Goal: Use online tool/utility: Utilize a website feature to perform a specific function

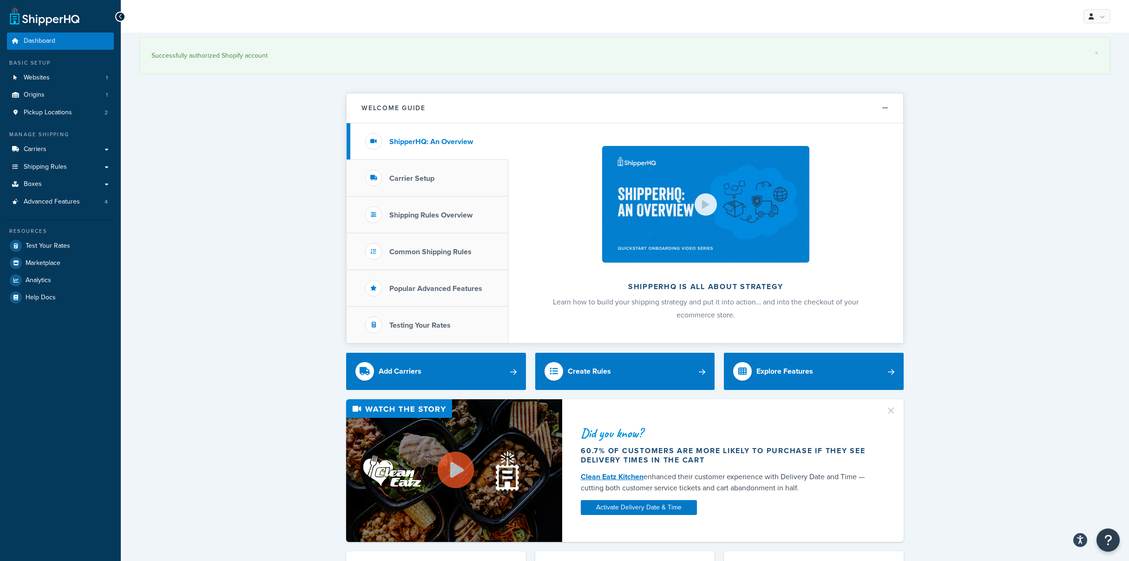
click at [46, 153] on span "Carriers" at bounding box center [35, 149] width 23 height 8
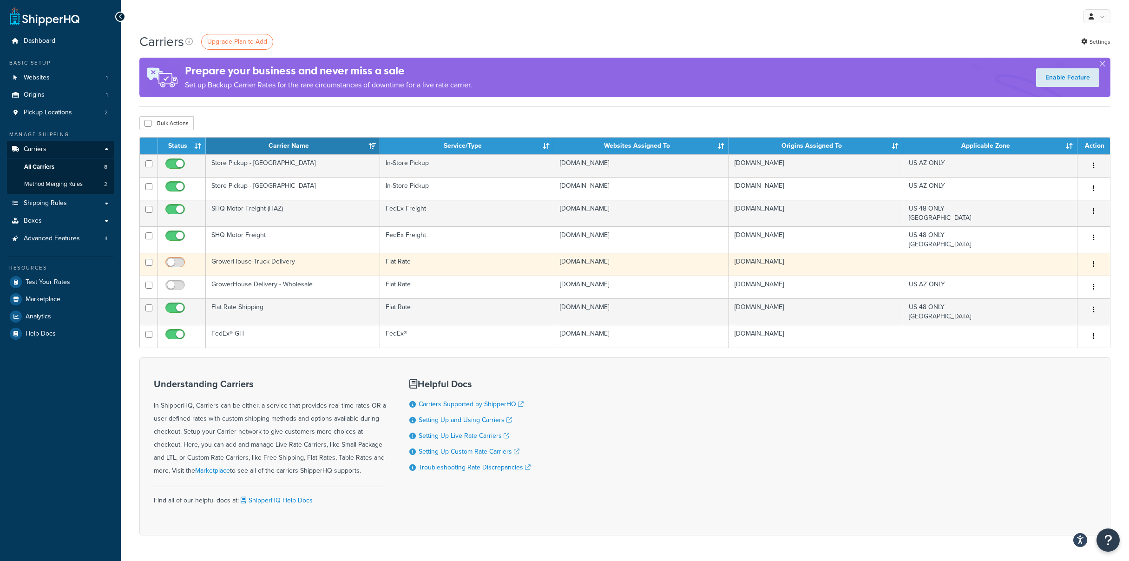
click at [181, 270] on input "checkbox" at bounding box center [176, 265] width 26 height 12
checkbox input "true"
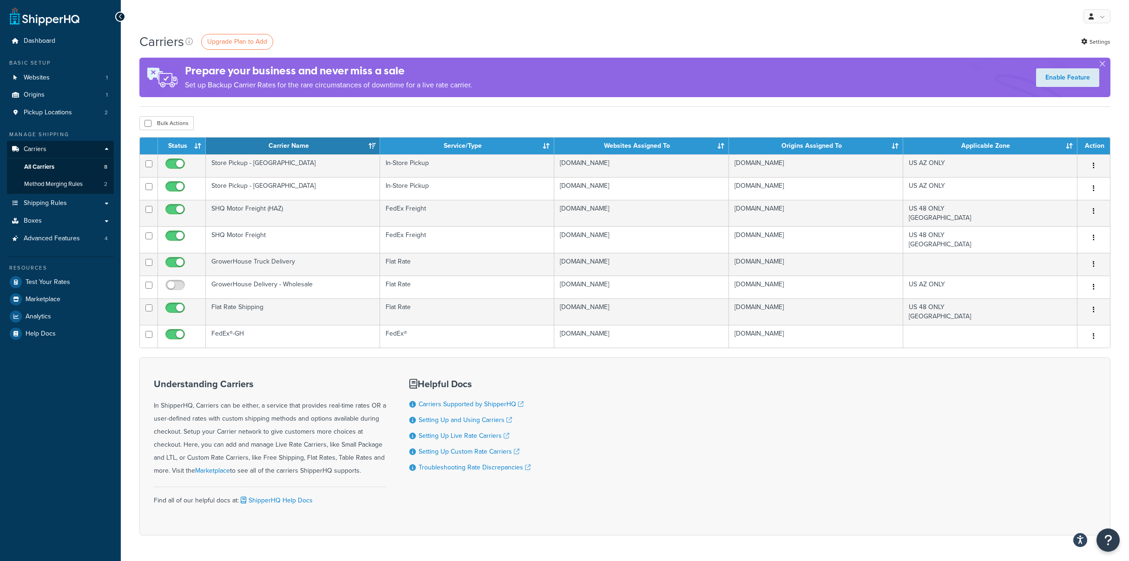
click at [432, 32] on div "My Profile Billing Global Settings Contact Us Logout" at bounding box center [625, 16] width 1008 height 33
click at [390, 21] on div "My Profile Billing Global Settings Contact Us Logout" at bounding box center [625, 16] width 1008 height 33
click at [59, 207] on span "Shipping Rules" at bounding box center [45, 203] width 43 height 8
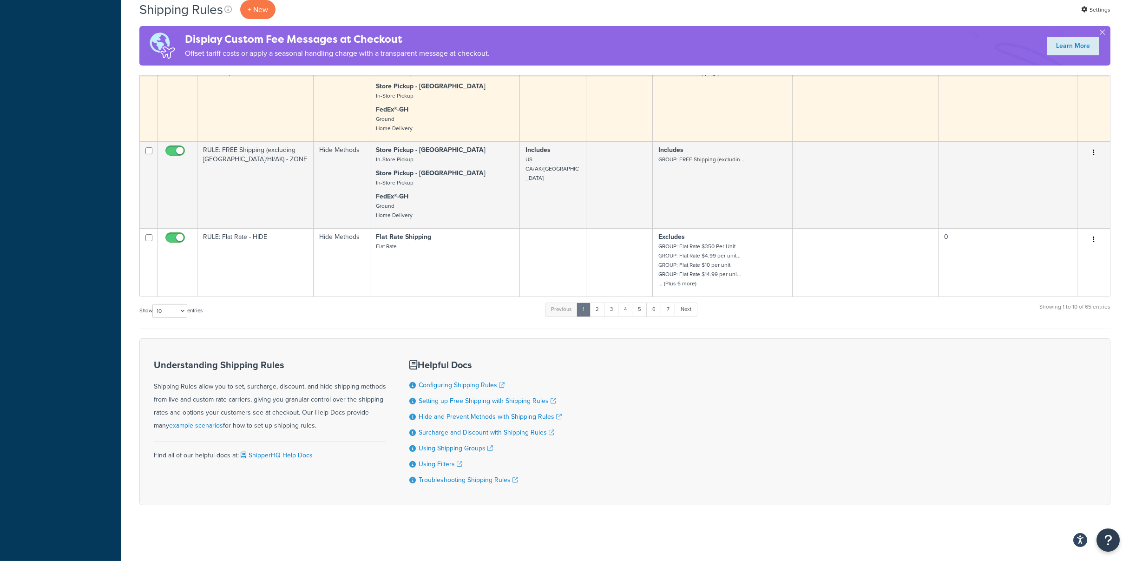
scroll to position [659, 0]
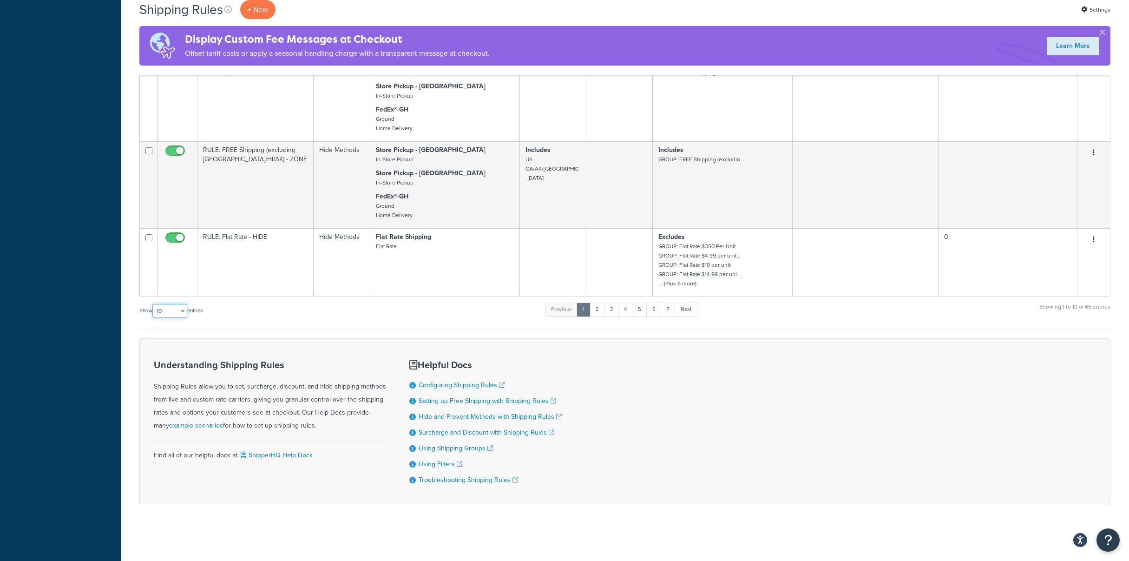
select select "1000"
click option "1000" at bounding box center [0, 0] width 0 height 0
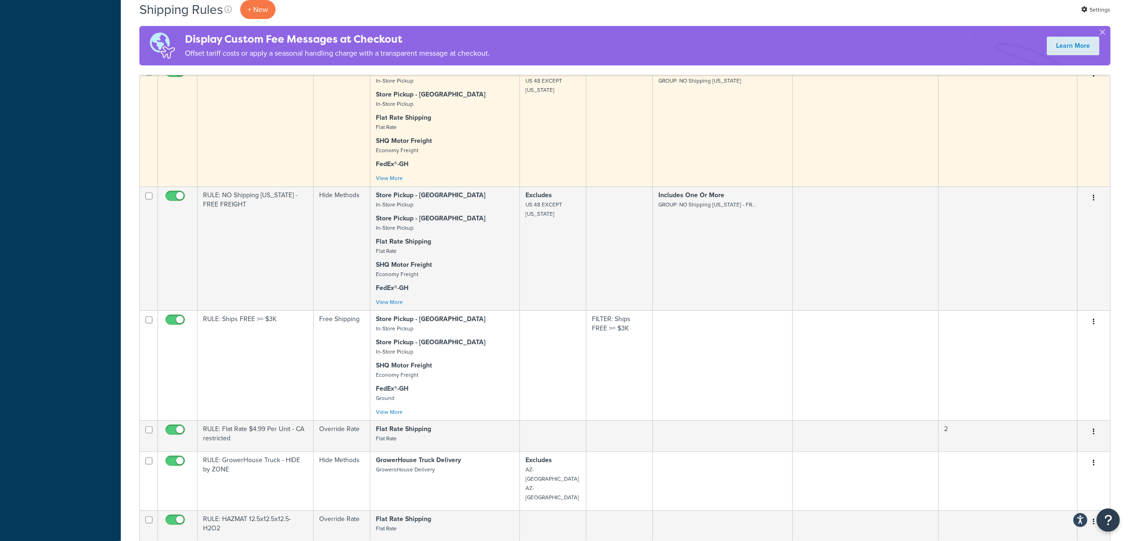
scroll to position [2480, 0]
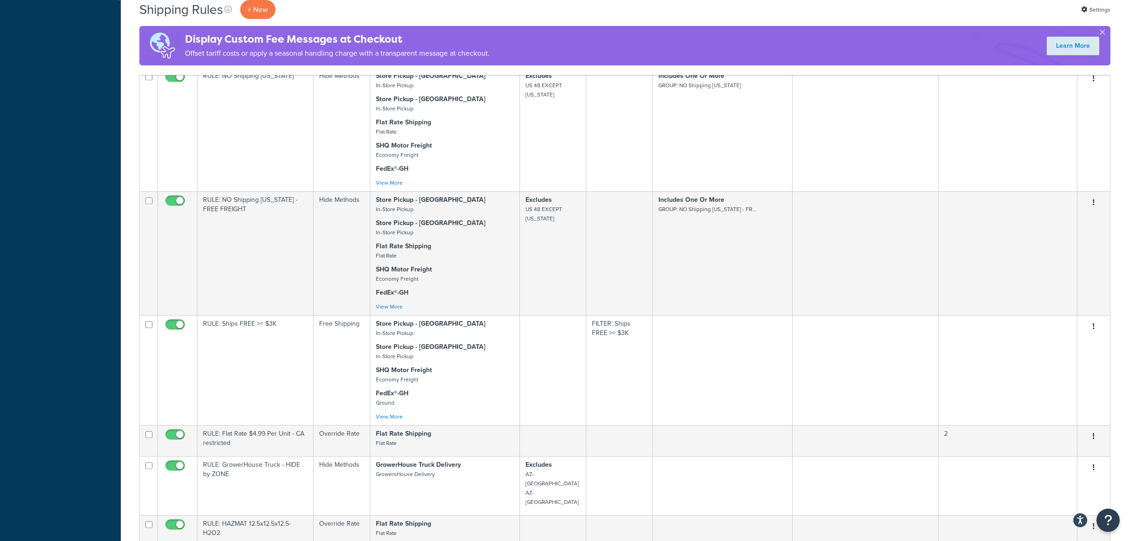
drag, startPoint x: 836, startPoint y: 233, endPoint x: 794, endPoint y: 235, distance: 42.3
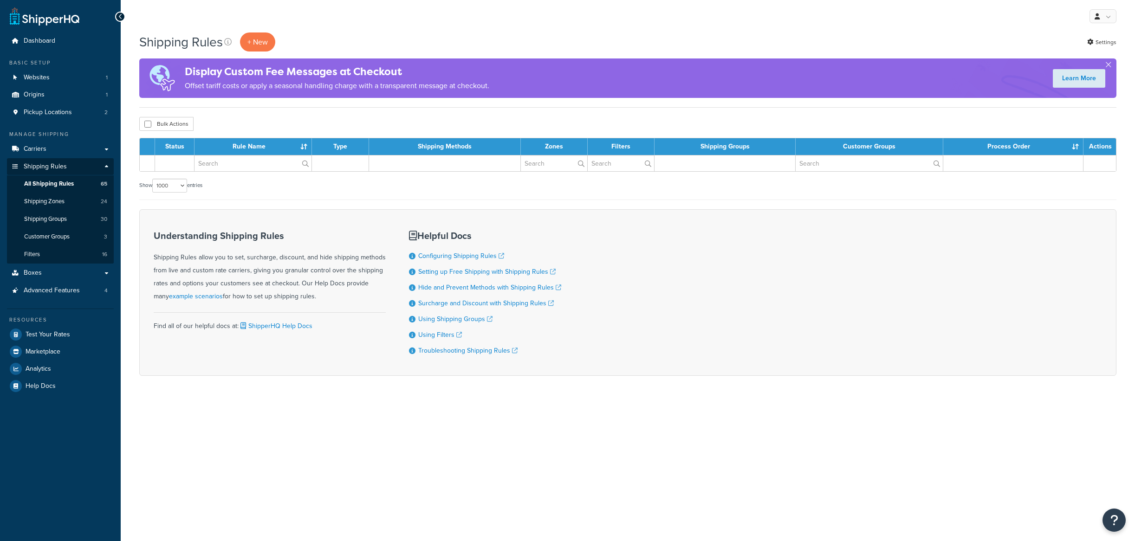
select select "1000"
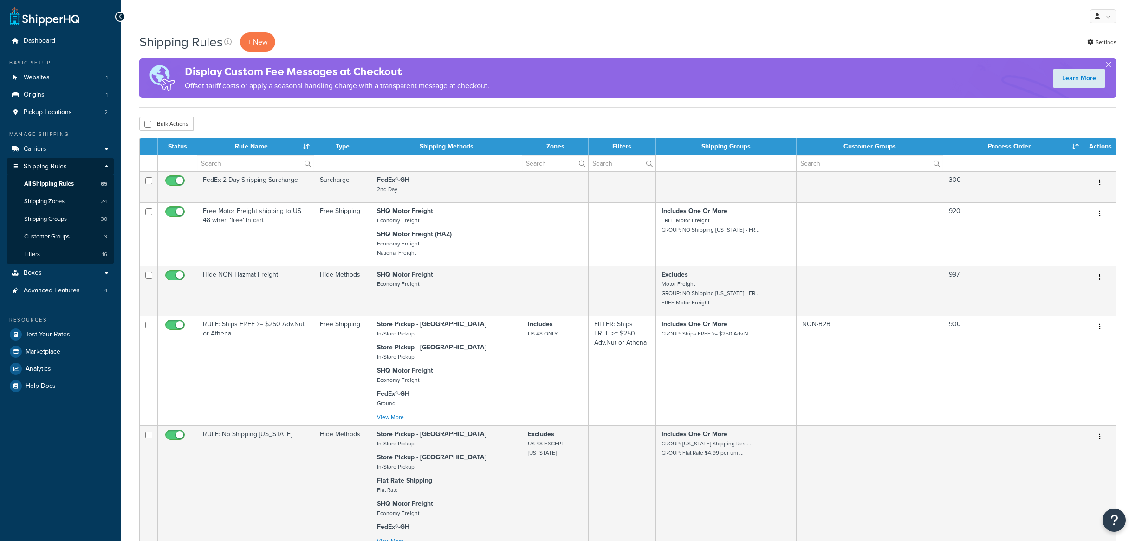
select select "1000"
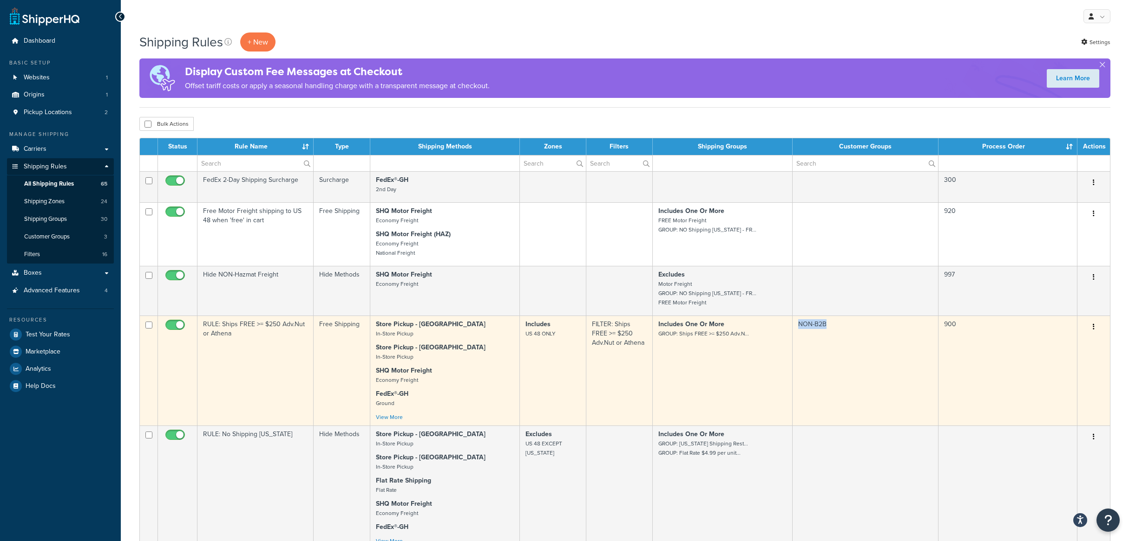
copy td "NON-B2B"
drag, startPoint x: 831, startPoint y: 361, endPoint x: 842, endPoint y: 444, distance: 84.3
click at [842, 426] on td "NON-B2B" at bounding box center [865, 371] width 146 height 110
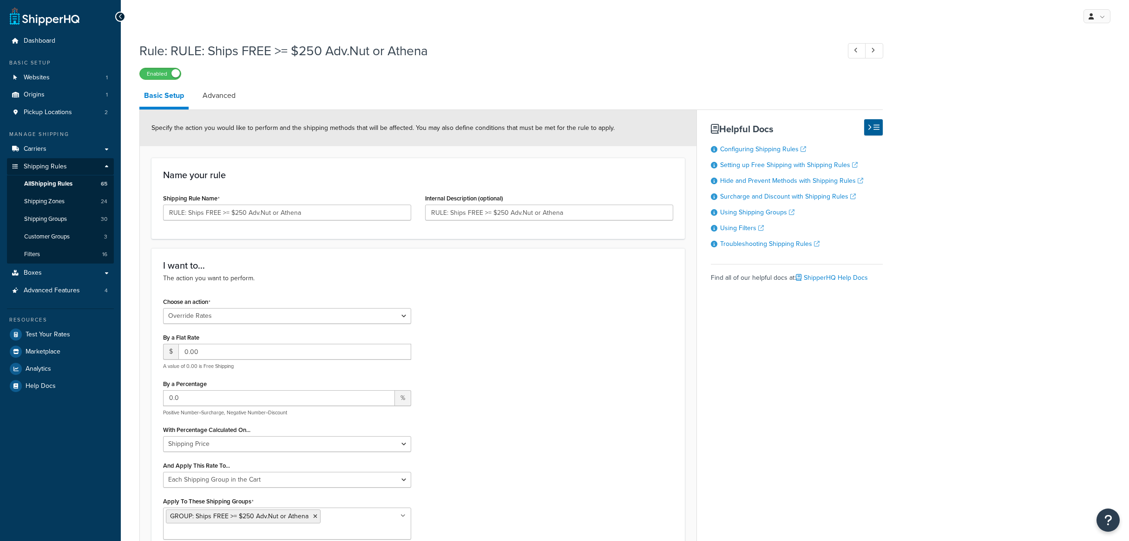
select select "OVERRIDE"
select select "SHIPPING_GROUP"
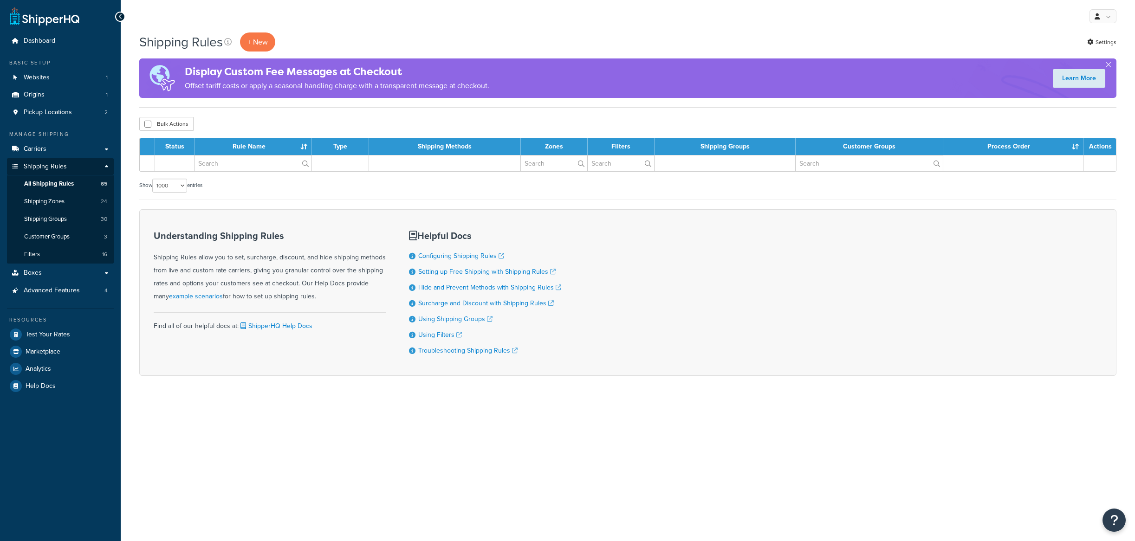
select select "1000"
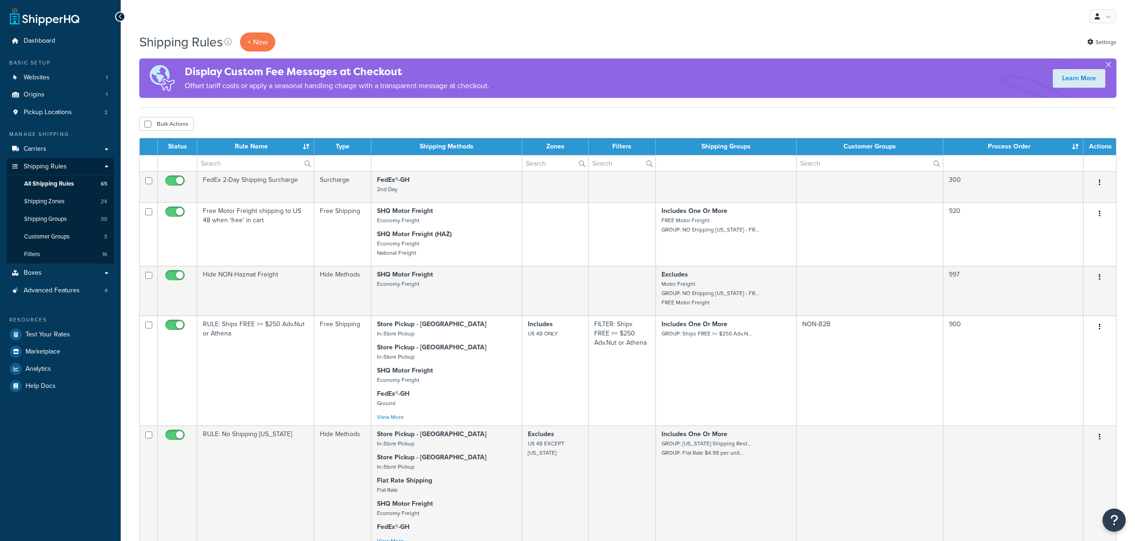
select select "1000"
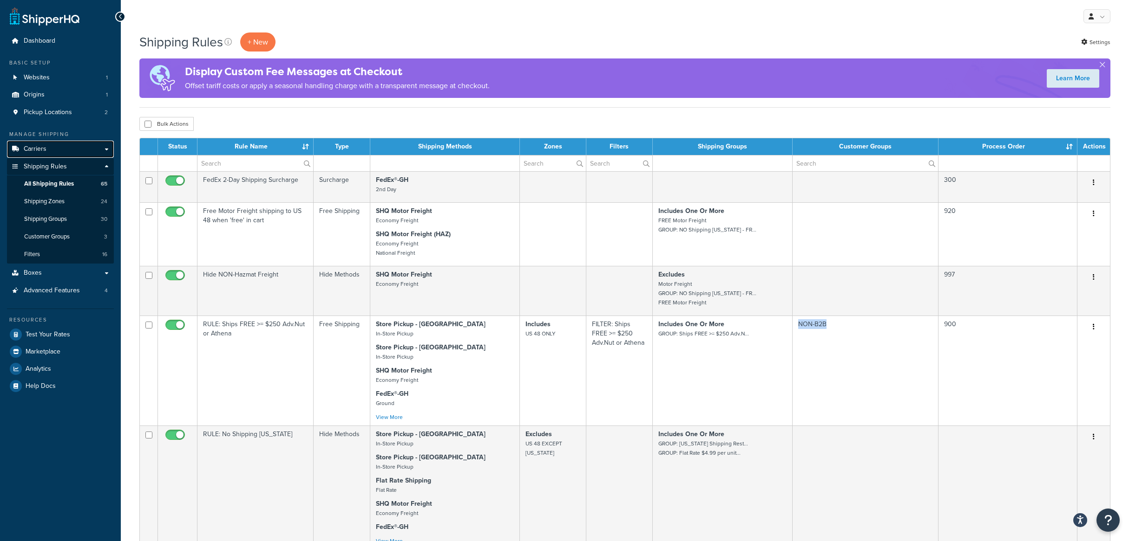
click at [36, 153] on span "Carriers" at bounding box center [35, 149] width 23 height 8
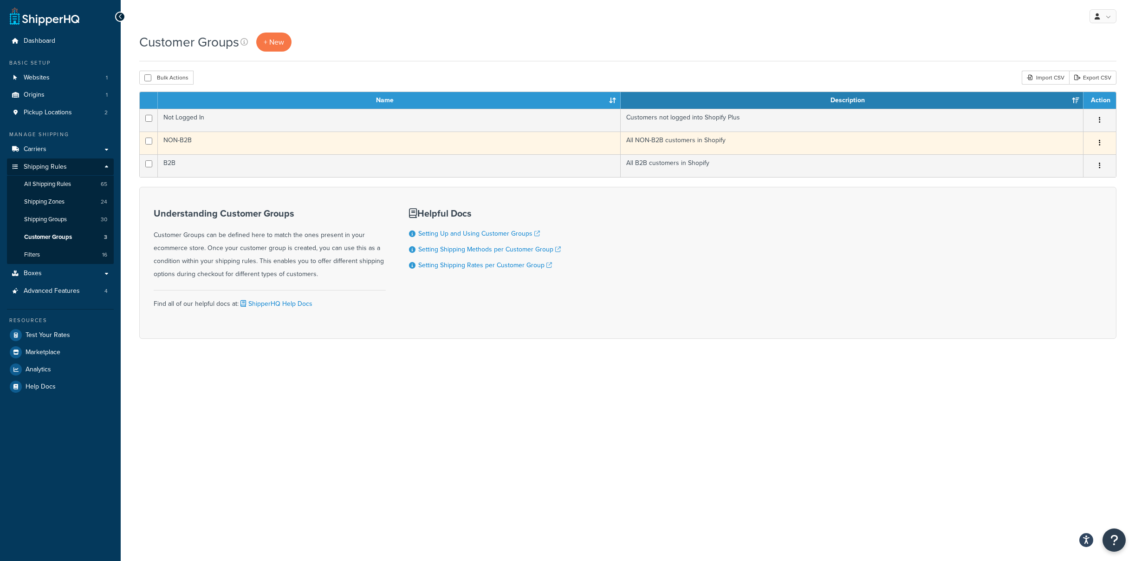
click at [180, 153] on td "NON-B2B" at bounding box center [389, 142] width 463 height 23
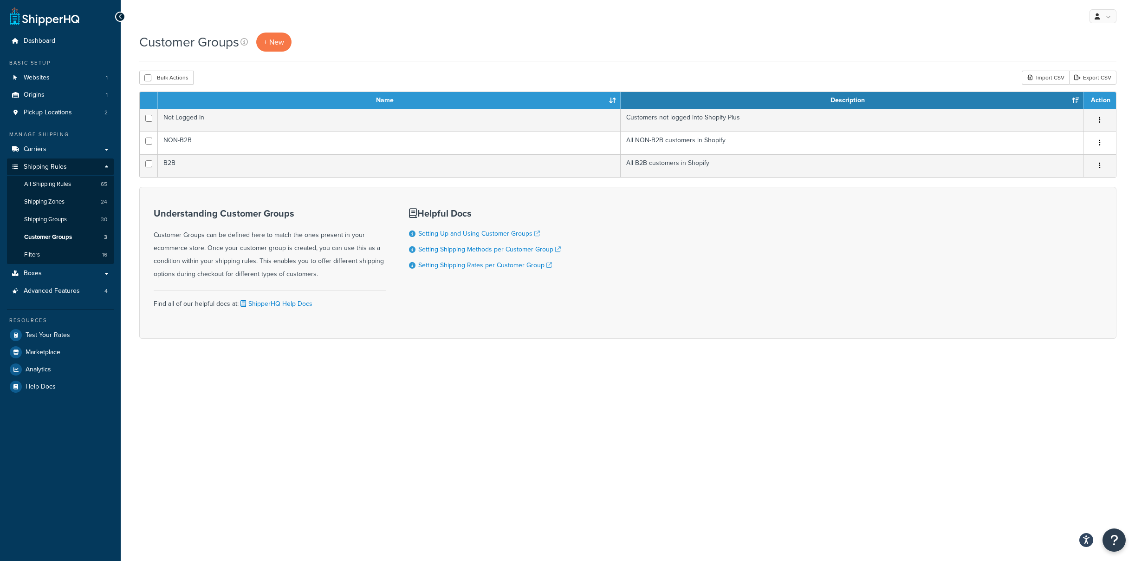
click at [1000, 269] on div "Understanding Customer Groups Customer Groups can be defined here to match the …" at bounding box center [628, 263] width 978 height 152
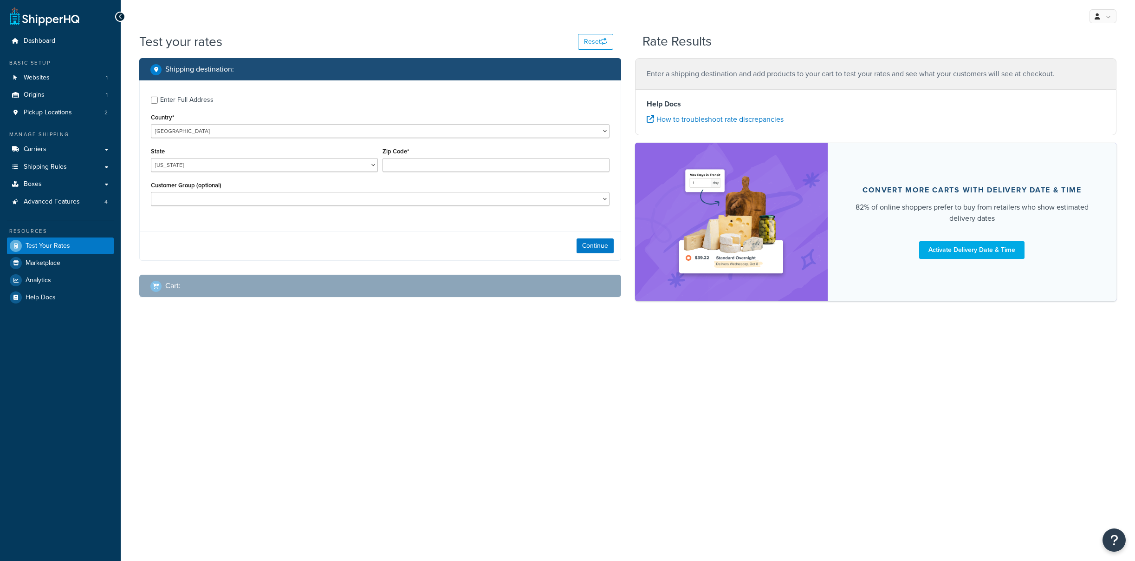
click at [165, 106] on div "Enter Full Address" at bounding box center [186, 99] width 53 height 13
click at [158, 104] on input "Enter Full Address" at bounding box center [154, 100] width 7 height 7
checkbox input "true"
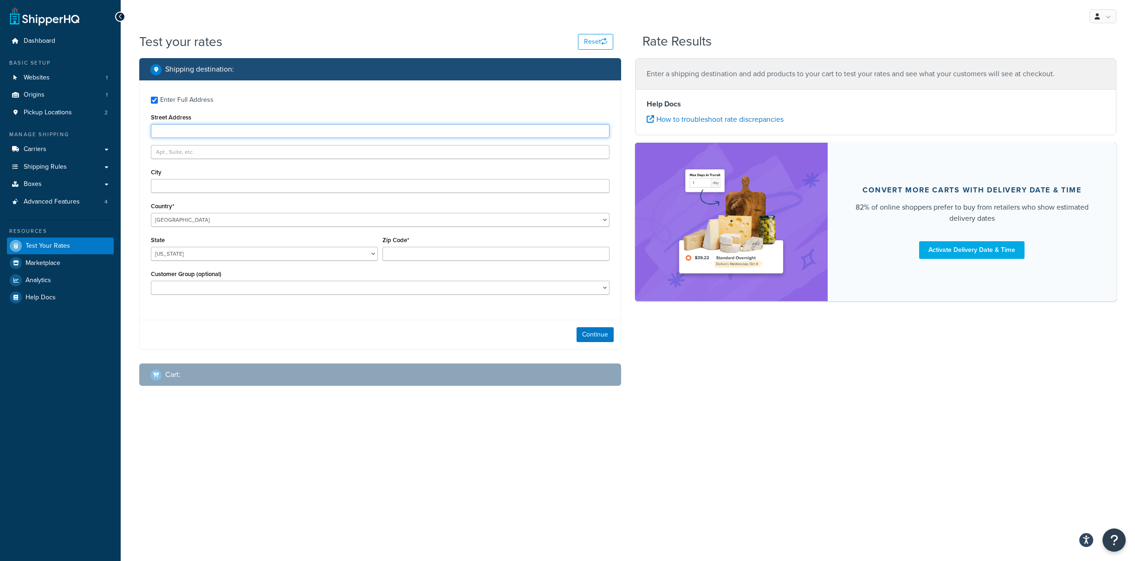
click at [173, 138] on input "Street Address" at bounding box center [380, 131] width 459 height 14
drag, startPoint x: 176, startPoint y: 141, endPoint x: 130, endPoint y: 139, distance: 46.0
click at [151, 138] on input "420" at bounding box center [380, 131] width 459 height 14
type input "3635 E 34th St"
type input "Tucson"
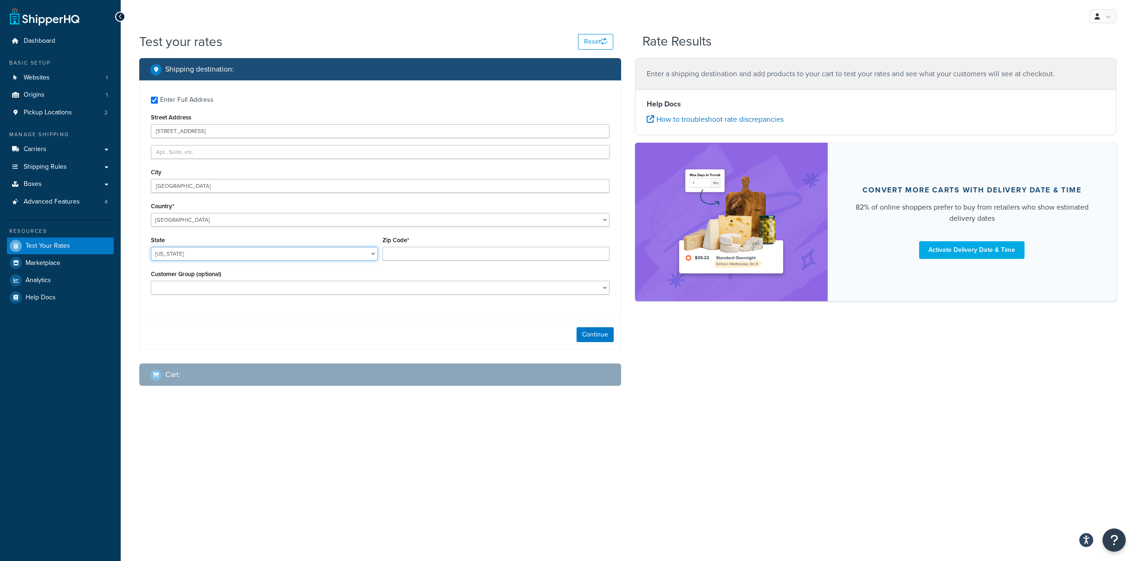
select select "AZ"
type input "85713"
select select "NON-B2B"
click option "NON-B2B" at bounding box center [0, 0] width 0 height 0
click at [602, 342] on button "Continue" at bounding box center [595, 334] width 37 height 15
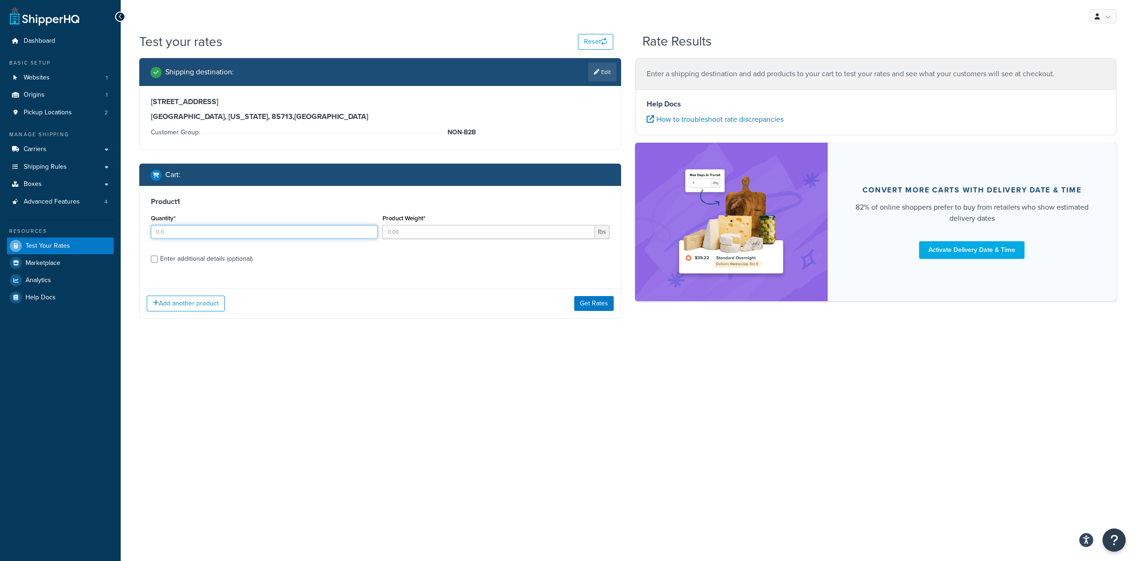
click at [240, 239] on input "Quantity*" at bounding box center [264, 232] width 227 height 14
type input "1"
click at [423, 239] on input "Product Weight*" at bounding box center [489, 232] width 213 height 14
type input "40"
click at [157, 262] on input "Enter additional details (optional)" at bounding box center [154, 258] width 7 height 7
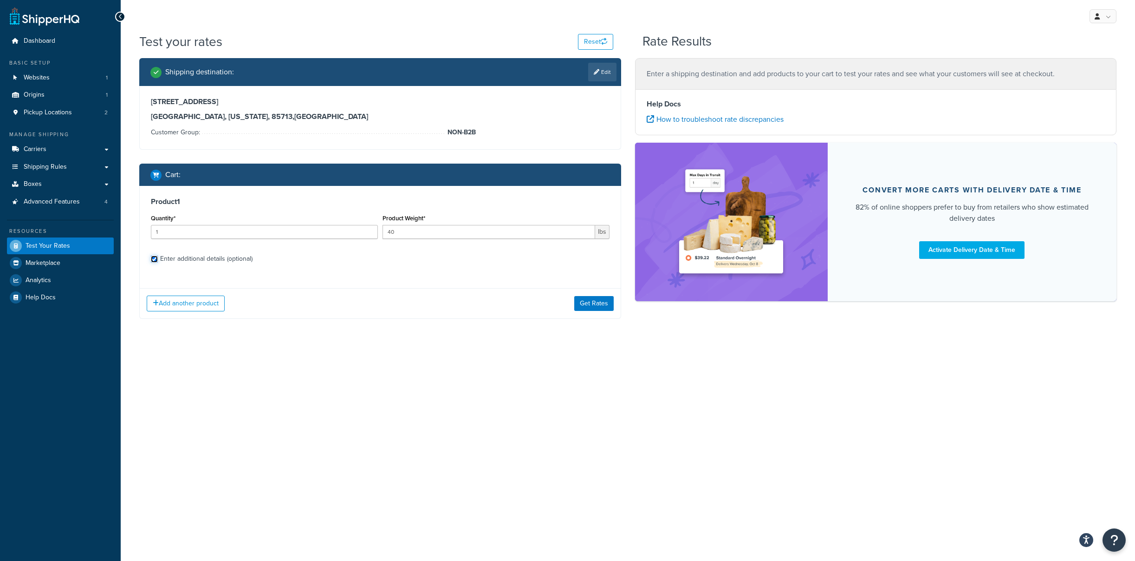
checkbox input "true"
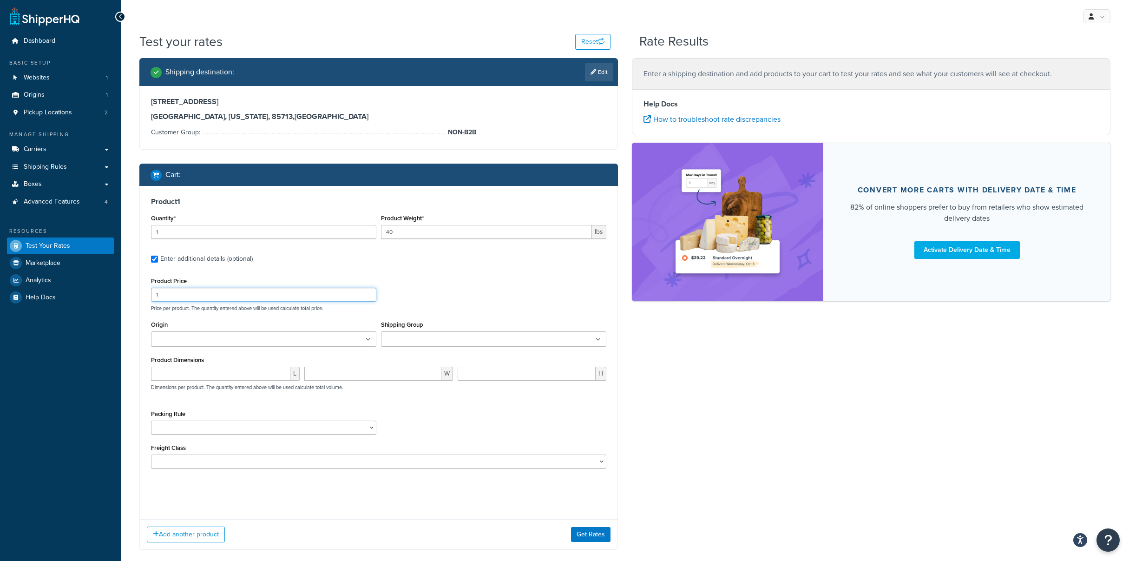
drag, startPoint x: 183, startPoint y: 322, endPoint x: 142, endPoint y: 320, distance: 41.0
click at [151, 301] on input "1" at bounding box center [263, 294] width 225 height 14
type input "1002"
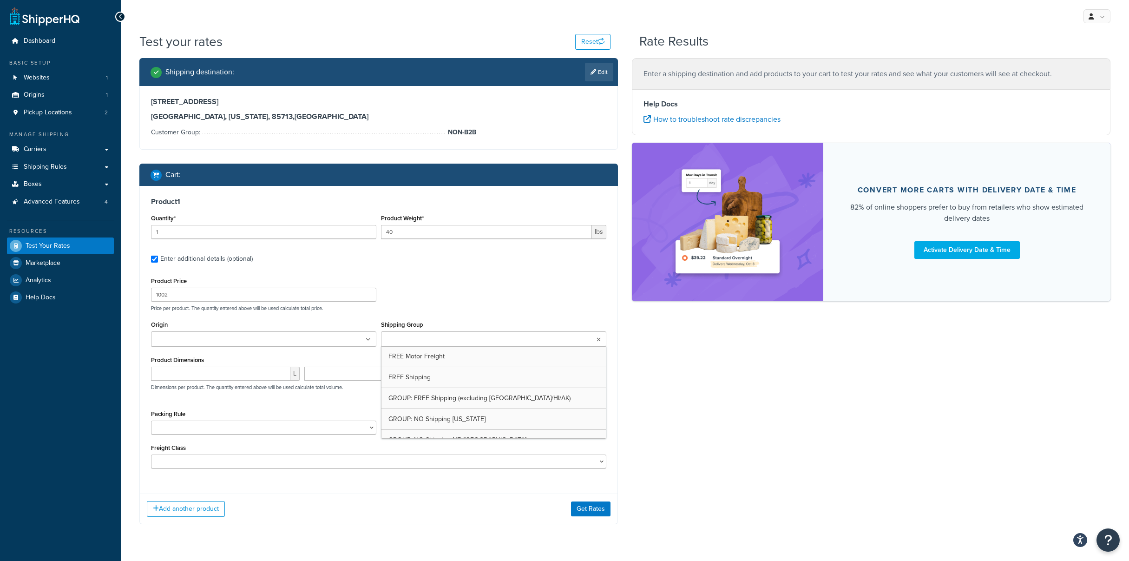
click at [418, 346] on ul at bounding box center [493, 338] width 225 height 15
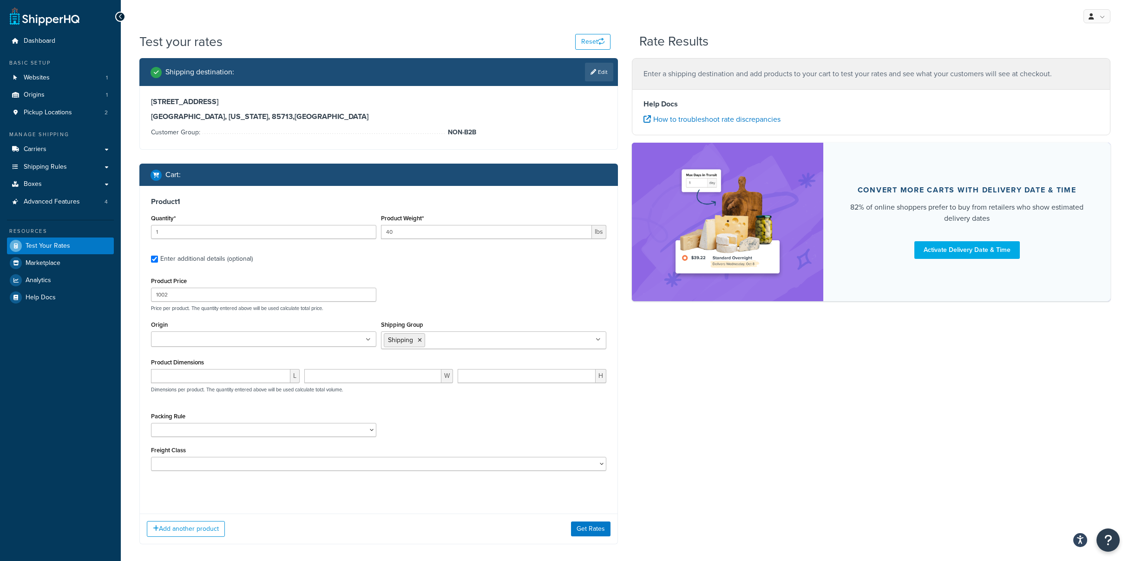
click at [467, 311] on div "Product Price 1002 Price per product. The quantity entered above will be used c…" at bounding box center [379, 292] width 460 height 37
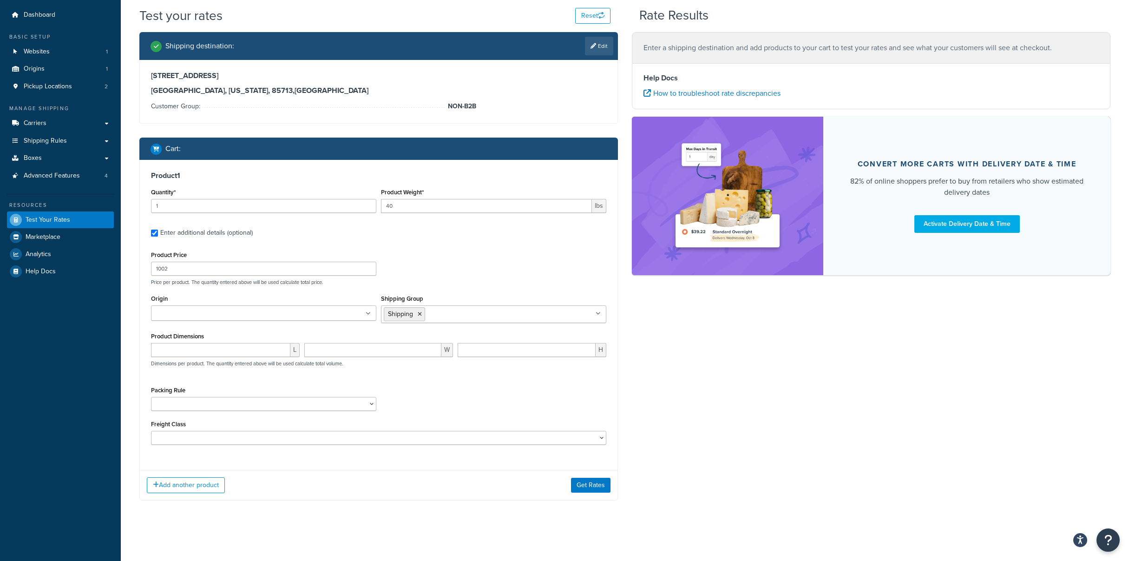
scroll to position [77, 0]
click at [595, 486] on button "Get Rates" at bounding box center [590, 484] width 39 height 15
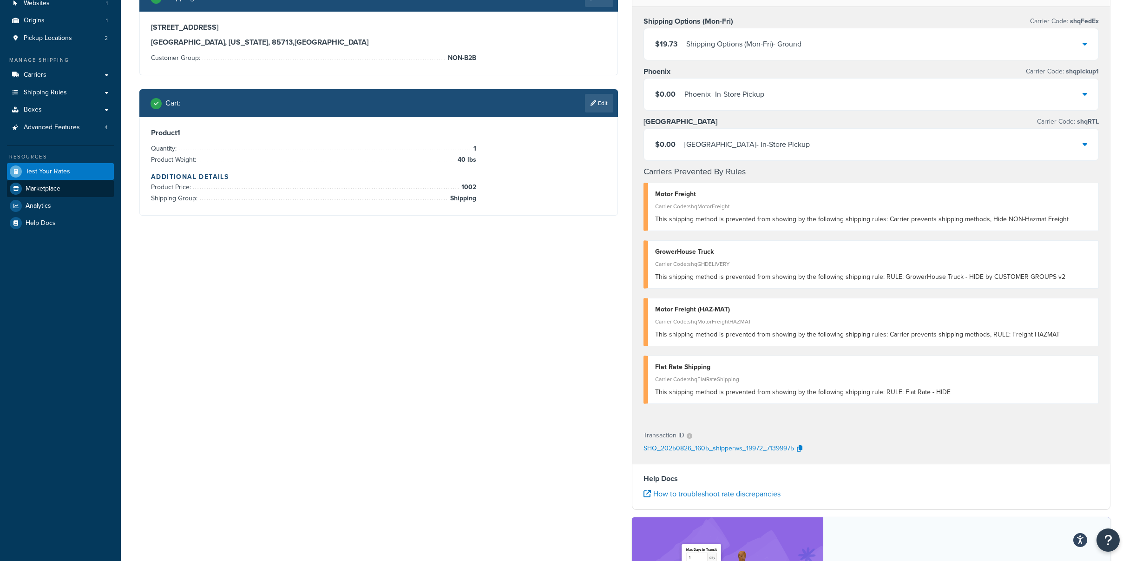
scroll to position [0, 0]
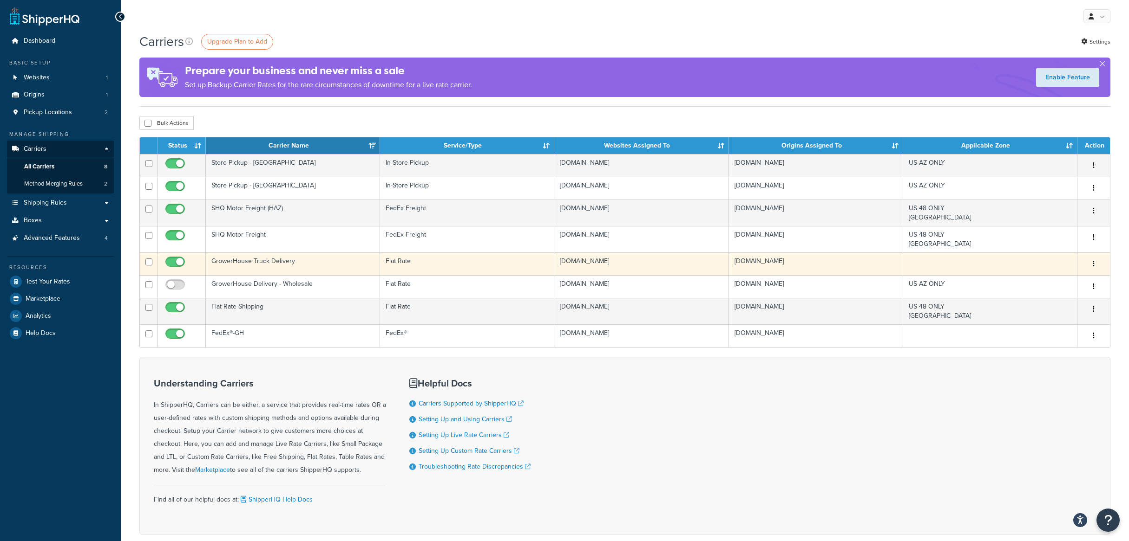
click at [181, 270] on input "checkbox" at bounding box center [176, 265] width 26 height 12
checkbox input "false"
